Goal: Unclear: Browse casually

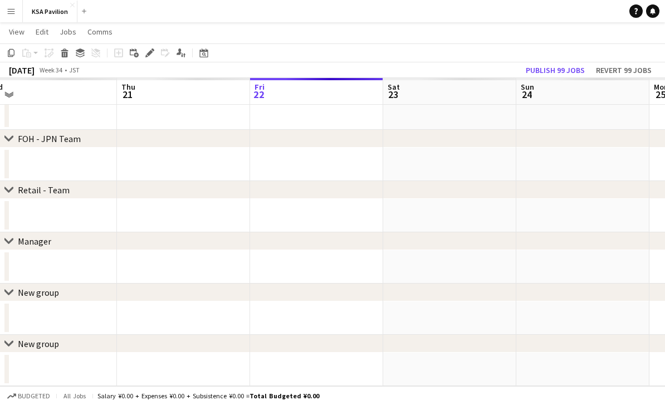
scroll to position [80, 0]
